Goal: Information Seeking & Learning: Learn about a topic

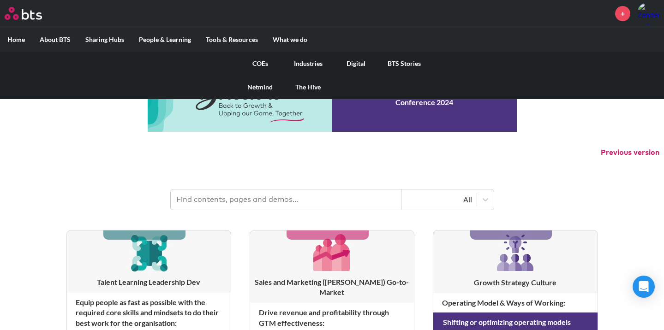
click at [263, 66] on link "COEs" at bounding box center [260, 64] width 48 height 24
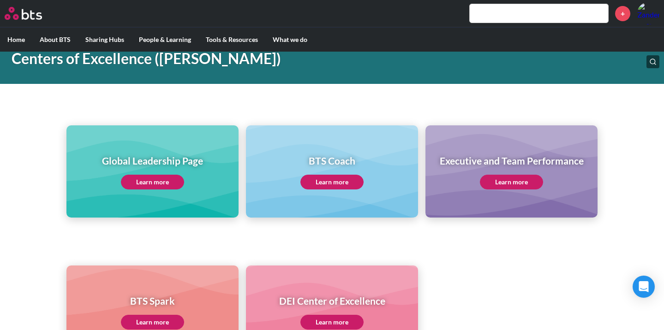
scroll to position [61, 0]
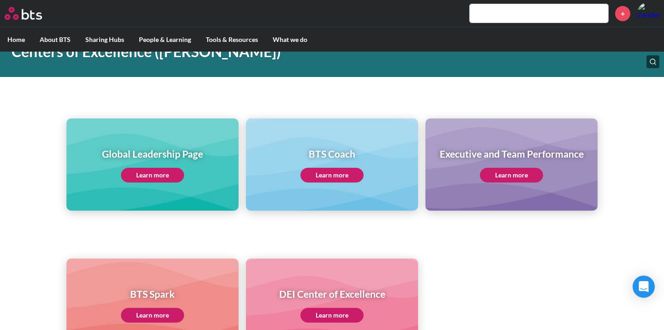
click at [466, 148] on h1 "Executive and Team Performance" at bounding box center [511, 153] width 144 height 13
click at [510, 176] on link "Learn more" at bounding box center [511, 175] width 63 height 15
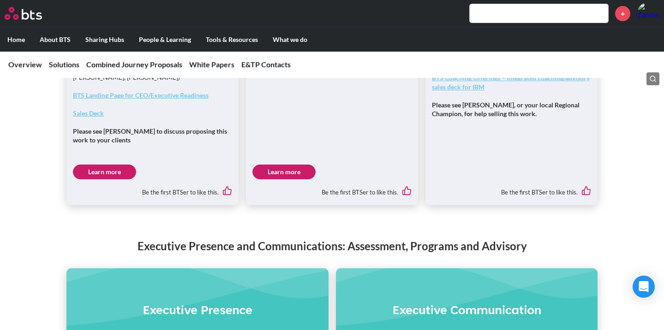
scroll to position [1054, 0]
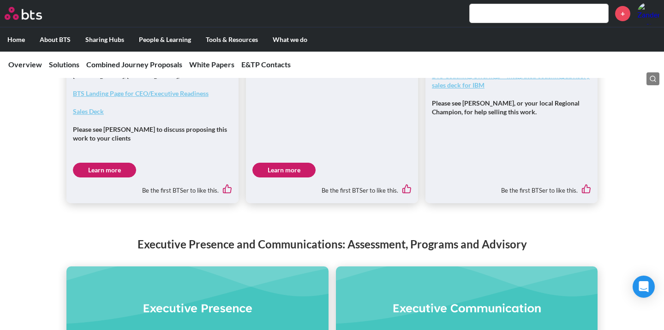
click at [271, 163] on link "Learn more" at bounding box center [283, 170] width 63 height 15
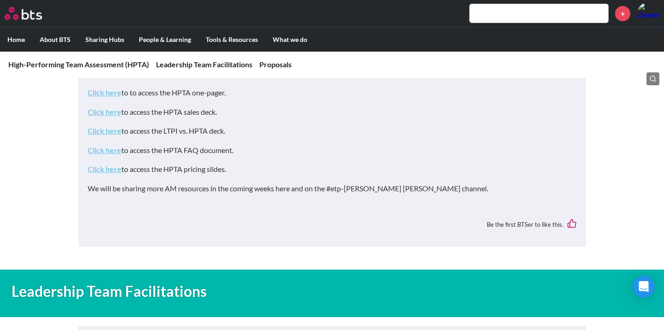
scroll to position [604, 0]
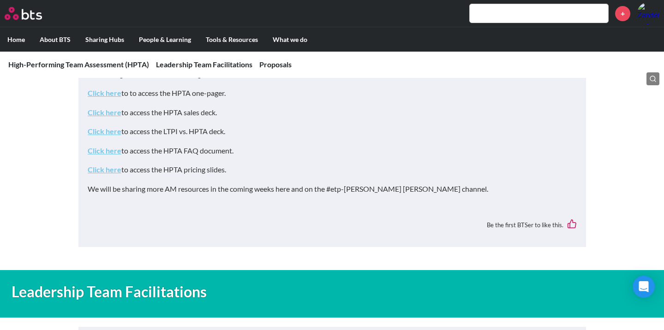
click at [102, 108] on link "Click here" at bounding box center [105, 112] width 34 height 9
